Goal: Information Seeking & Learning: Learn about a topic

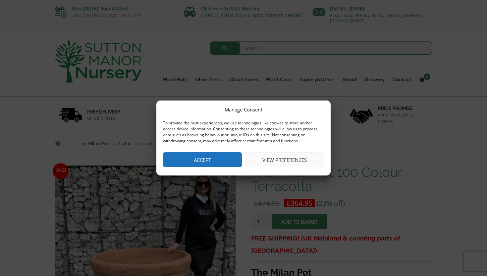
click at [218, 158] on button "Accept" at bounding box center [202, 159] width 79 height 15
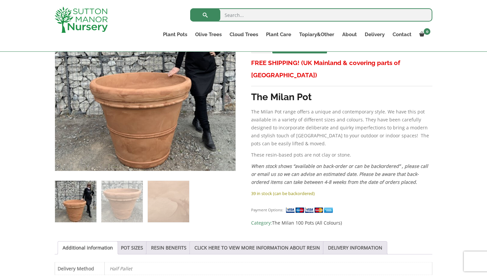
scroll to position [146, 0]
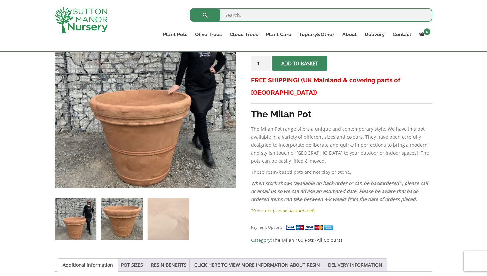
click at [116, 224] on img at bounding box center [121, 218] width 41 height 41
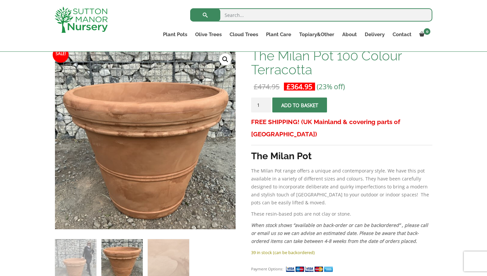
scroll to position [102, 0]
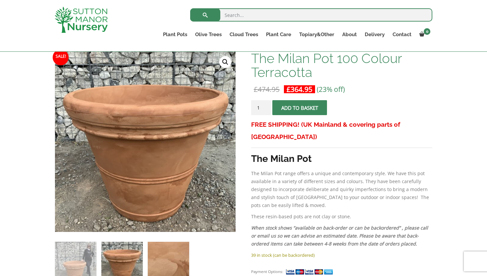
click at [165, 255] on img at bounding box center [168, 262] width 41 height 41
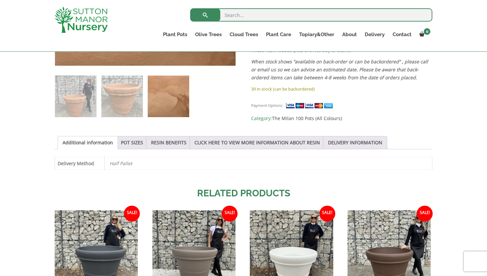
scroll to position [268, 0]
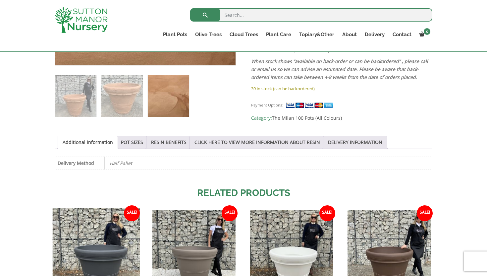
click at [98, 231] on img at bounding box center [96, 251] width 87 height 87
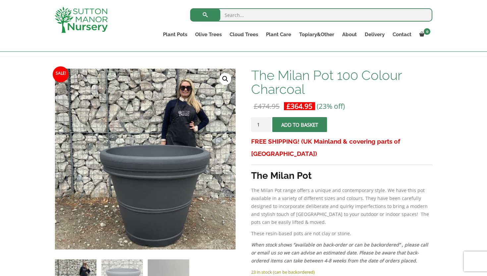
scroll to position [117, 0]
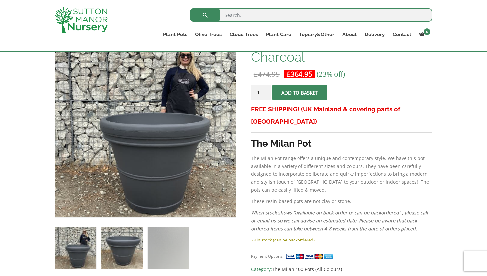
click at [128, 249] on img at bounding box center [121, 247] width 41 height 41
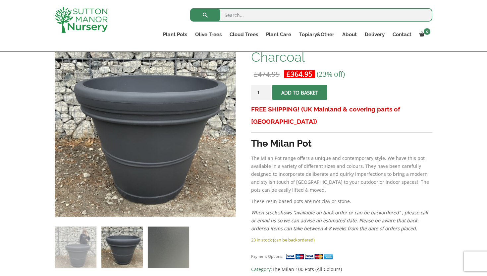
click at [175, 243] on img at bounding box center [168, 246] width 41 height 41
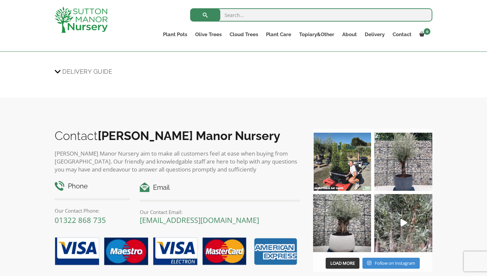
scroll to position [575, 0]
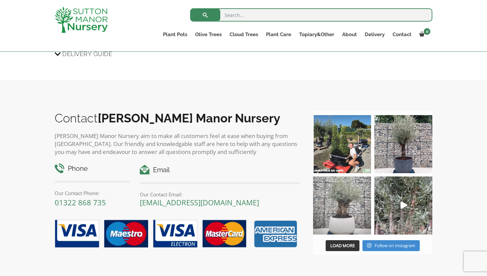
click at [339, 216] on img at bounding box center [342, 205] width 58 height 58
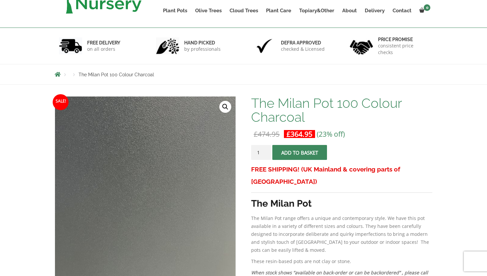
scroll to position [0, 0]
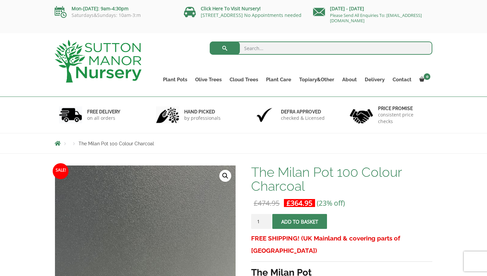
click at [251, 47] on input "search" at bounding box center [321, 47] width 223 height 13
type input "saucers"
click at [210, 41] on button "submit" at bounding box center [225, 47] width 30 height 13
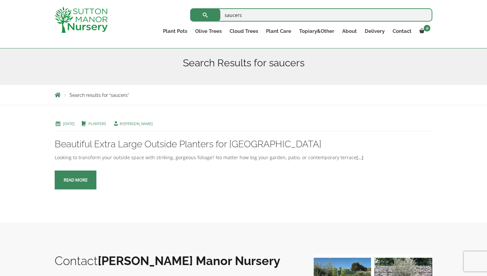
scroll to position [77, 0]
click at [76, 180] on span at bounding box center [76, 180] width 0 height 0
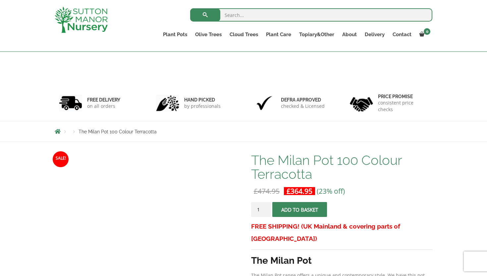
scroll to position [144, 0]
